Goal: Task Accomplishment & Management: Use online tool/utility

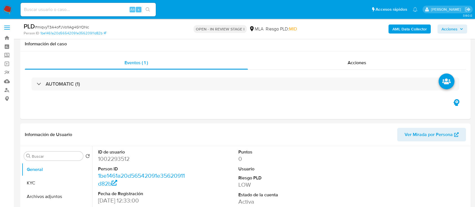
select select "10"
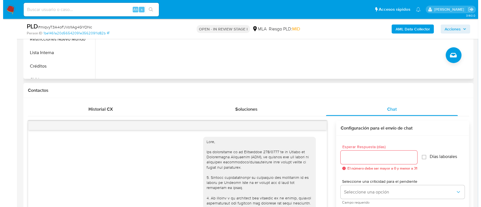
scroll to position [113, 0]
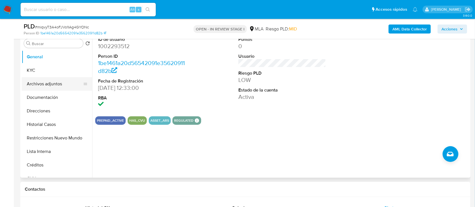
click at [53, 86] on button "Archivos adjuntos" at bounding box center [55, 84] width 66 height 14
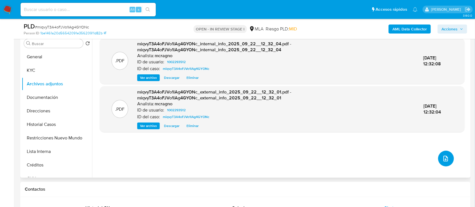
click at [447, 159] on button "upload-file" at bounding box center [446, 159] width 16 height 16
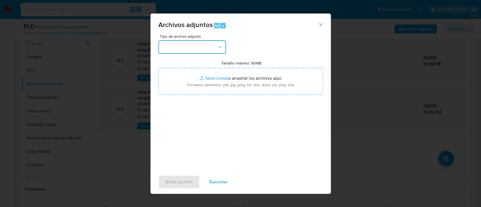
click at [207, 53] on button "button" at bounding box center [192, 47] width 68 height 14
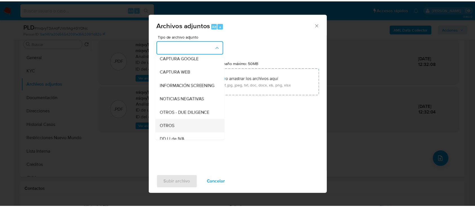
scroll to position [75, 0]
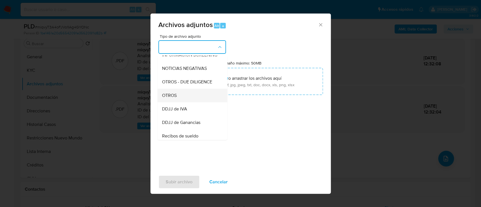
click at [184, 102] on div "OTROS" at bounding box center [190, 96] width 57 height 14
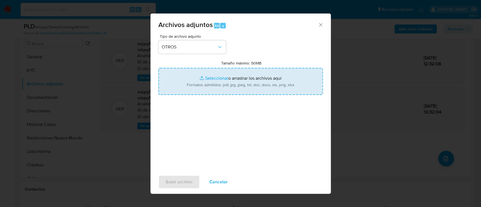
click at [231, 73] on input "Tamaño máximo: 50MB Seleccionar archivos" at bounding box center [240, 81] width 164 height 27
type input "C:\fakepath\1002293512 - Escritura 199.pdf"
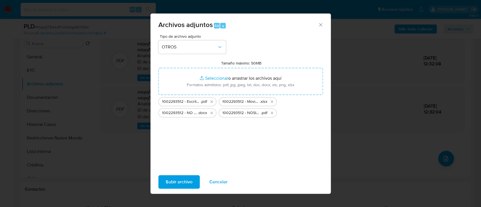
click at [188, 180] on span "Subir archivo" at bounding box center [179, 182] width 27 height 12
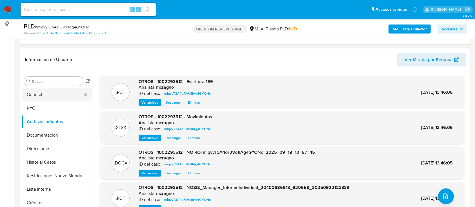
drag, startPoint x: 48, startPoint y: 93, endPoint x: 72, endPoint y: 100, distance: 25.5
click at [48, 93] on button "General" at bounding box center [55, 95] width 66 height 14
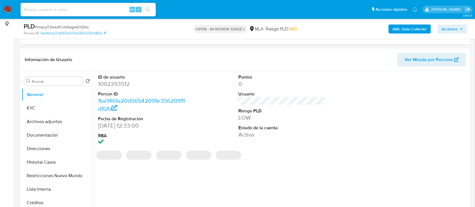
click at [451, 31] on span "Acciones" at bounding box center [449, 28] width 16 height 9
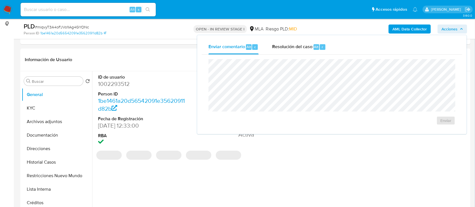
drag, startPoint x: 304, startPoint y: 49, endPoint x: 305, endPoint y: 57, distance: 7.6
click at [304, 50] on span "Resolución del caso" at bounding box center [292, 46] width 40 height 6
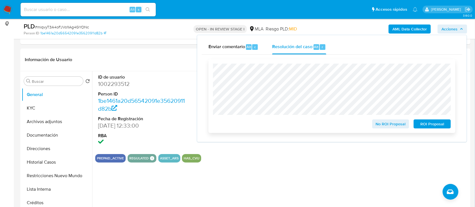
click at [385, 125] on span "No ROI Proposal" at bounding box center [390, 124] width 29 height 8
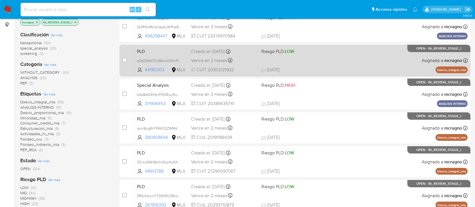
scroll to position [75, 0]
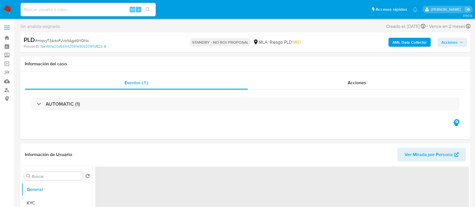
select select "10"
